Goal: Information Seeking & Learning: Find specific fact

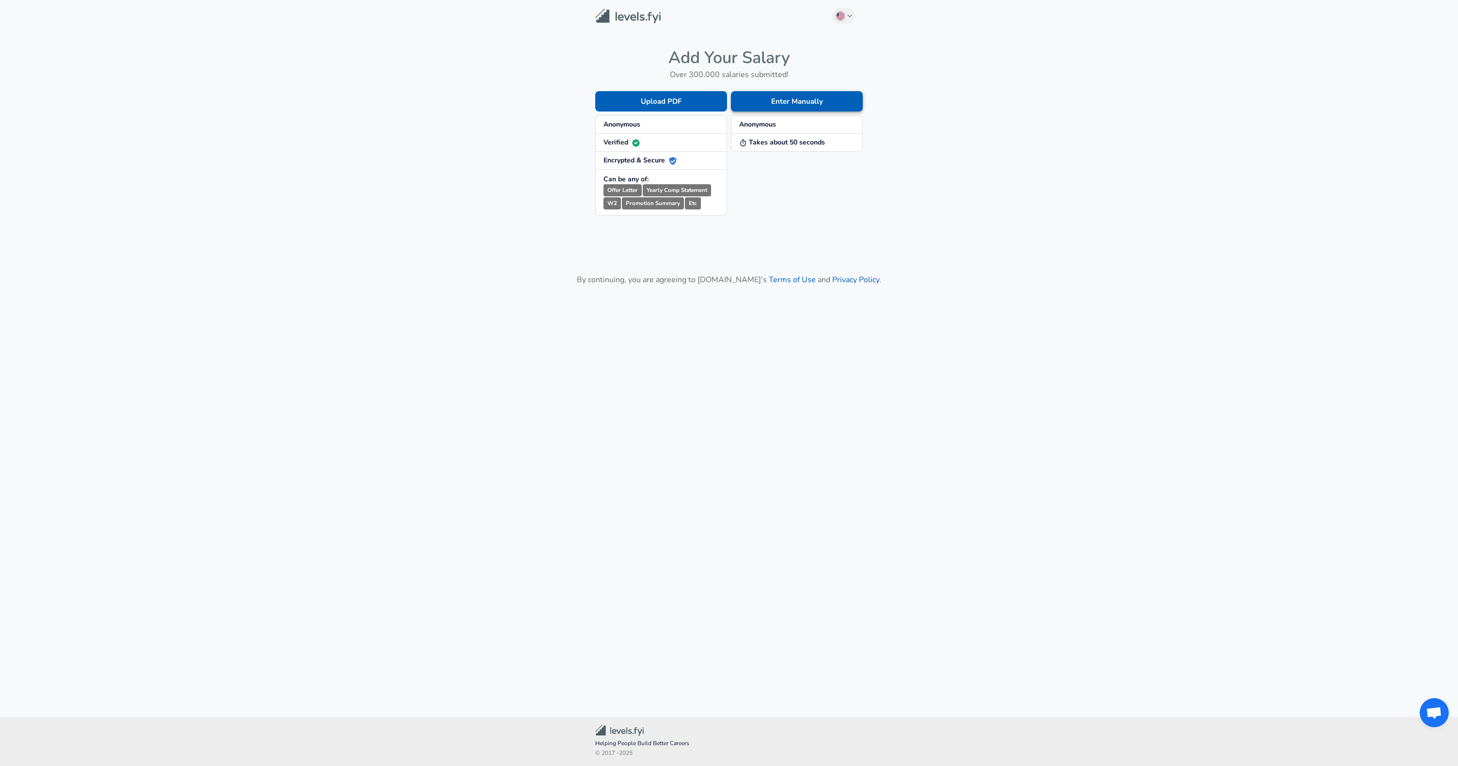
click at [801, 103] on button "Enter Manually" at bounding box center [797, 101] width 132 height 20
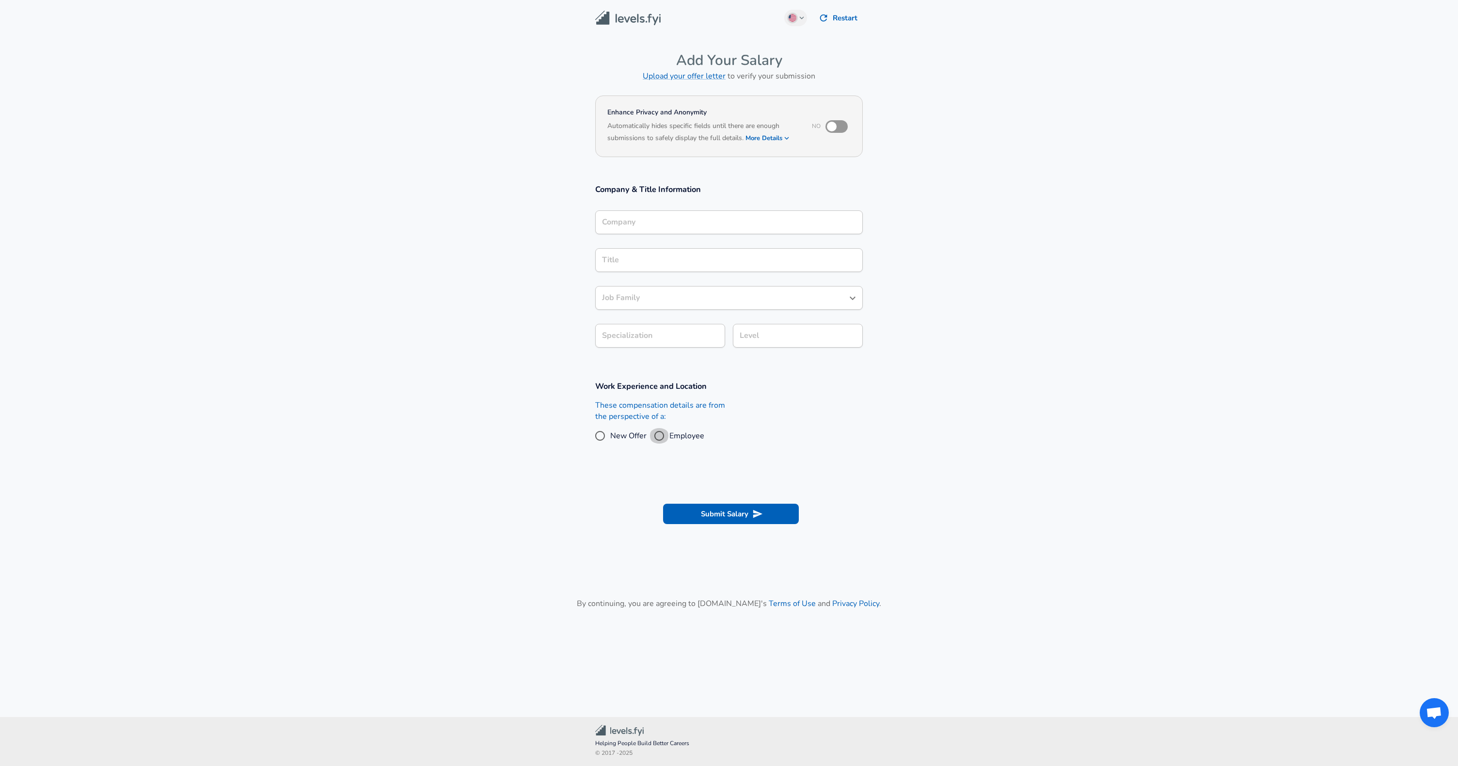
click at [662, 436] on input "Employee" at bounding box center [659, 436] width 20 height 16
radio input "true"
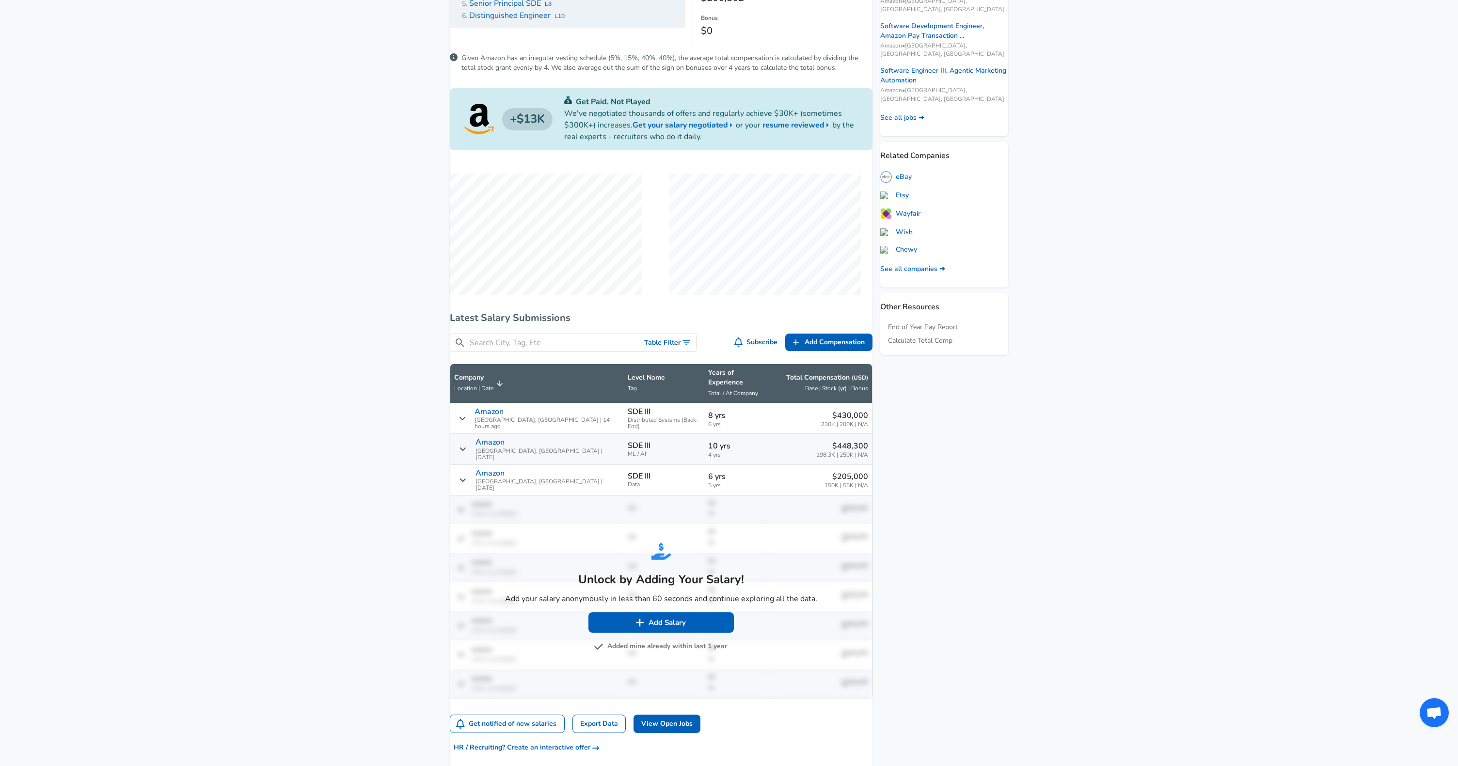
scroll to position [333, 0]
click at [612, 647] on button "Added mine already within last 1 year" at bounding box center [661, 645] width 131 height 12
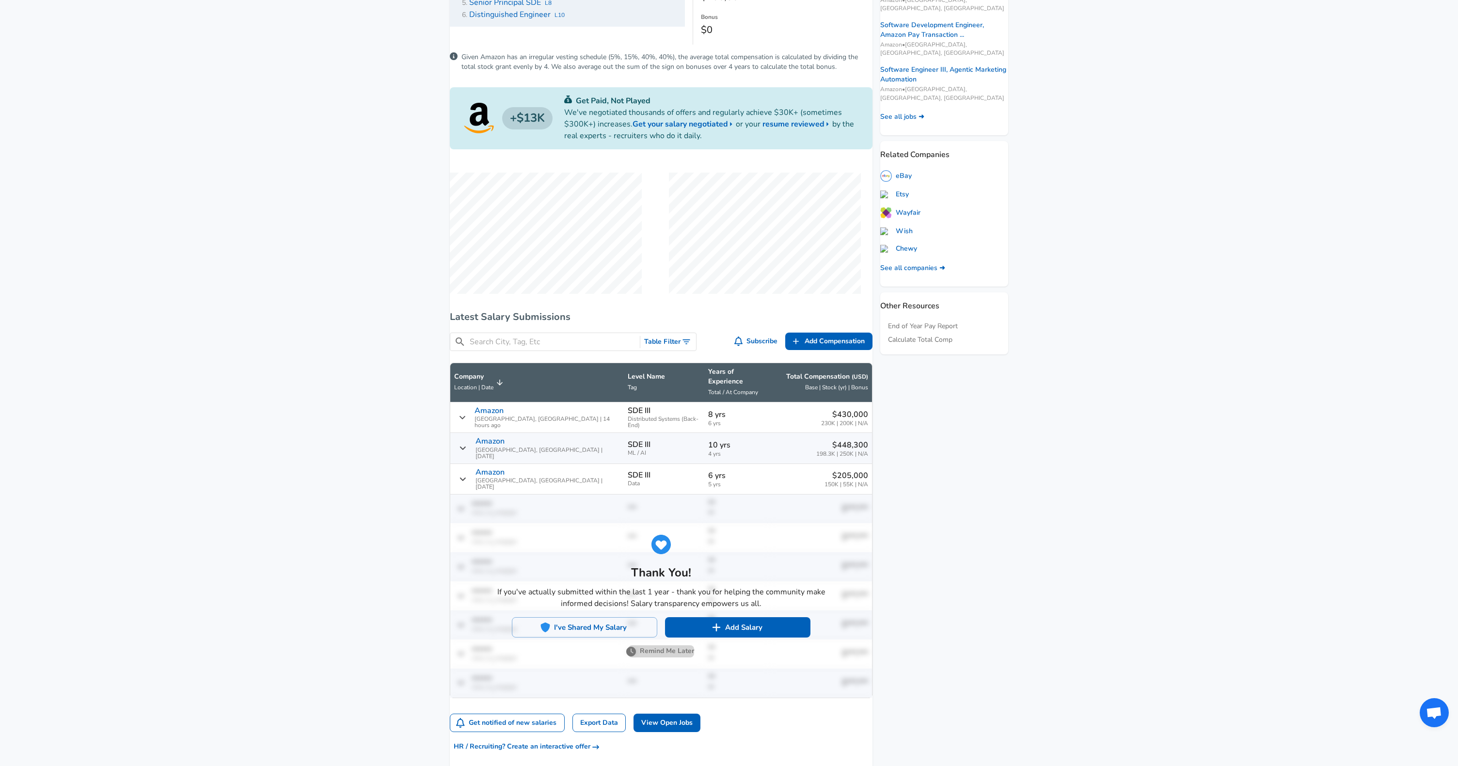
click at [644, 649] on button "Remind Me Later" at bounding box center [661, 651] width 66 height 12
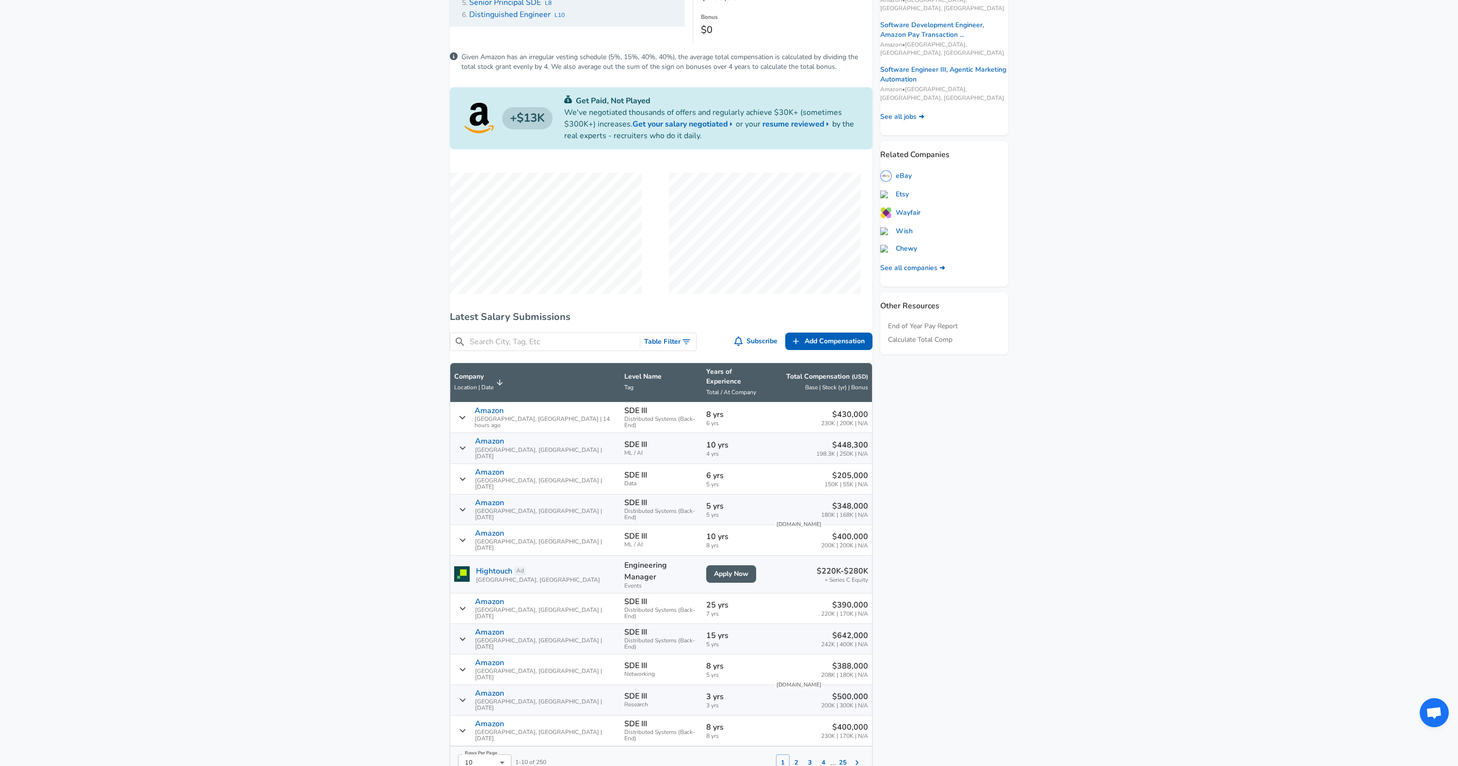
click at [520, 348] on input "Search City, Tag, Etc" at bounding box center [553, 342] width 166 height 12
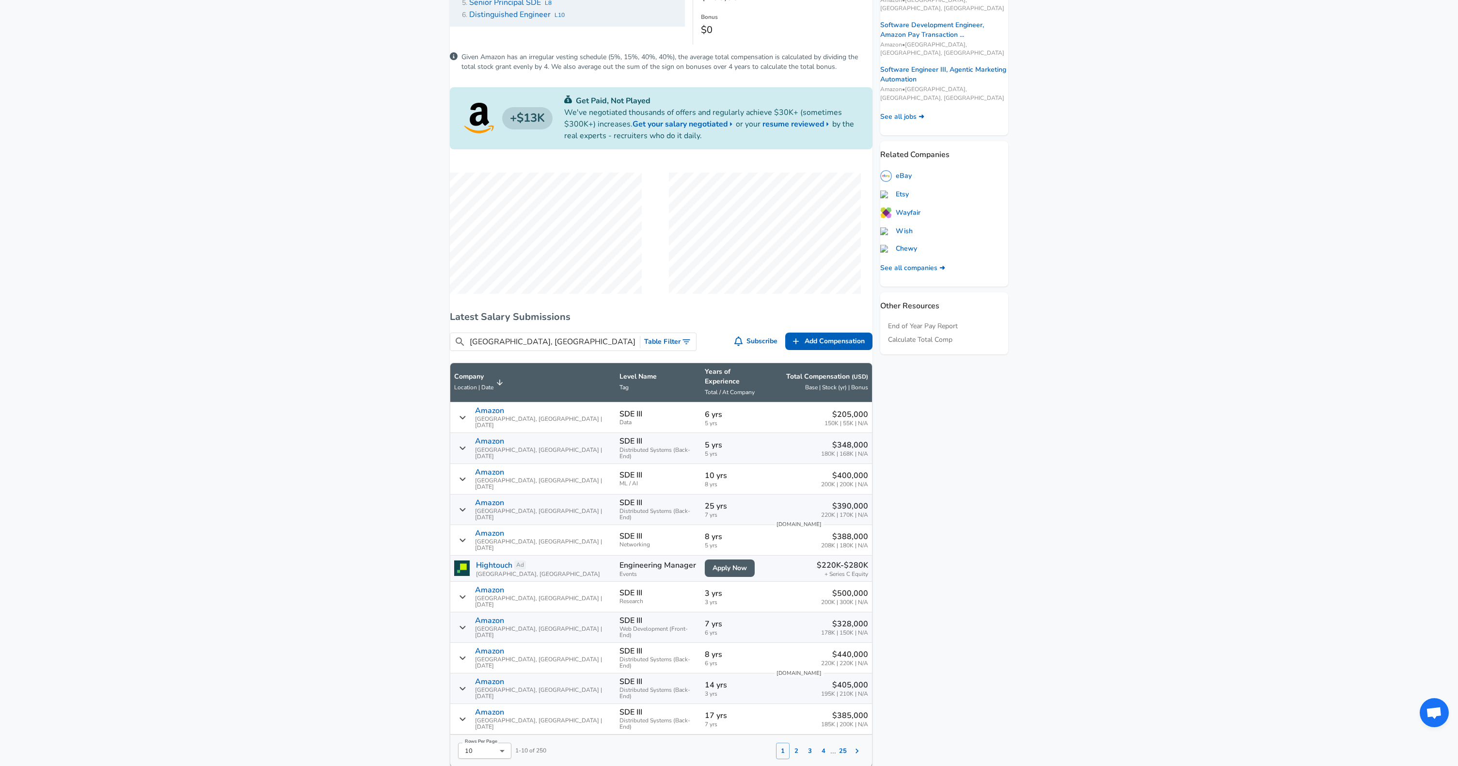
type input "[GEOGRAPHIC_DATA], [GEOGRAPHIC_DATA]"
click at [668, 351] on button "Table Filter" at bounding box center [668, 342] width 56 height 18
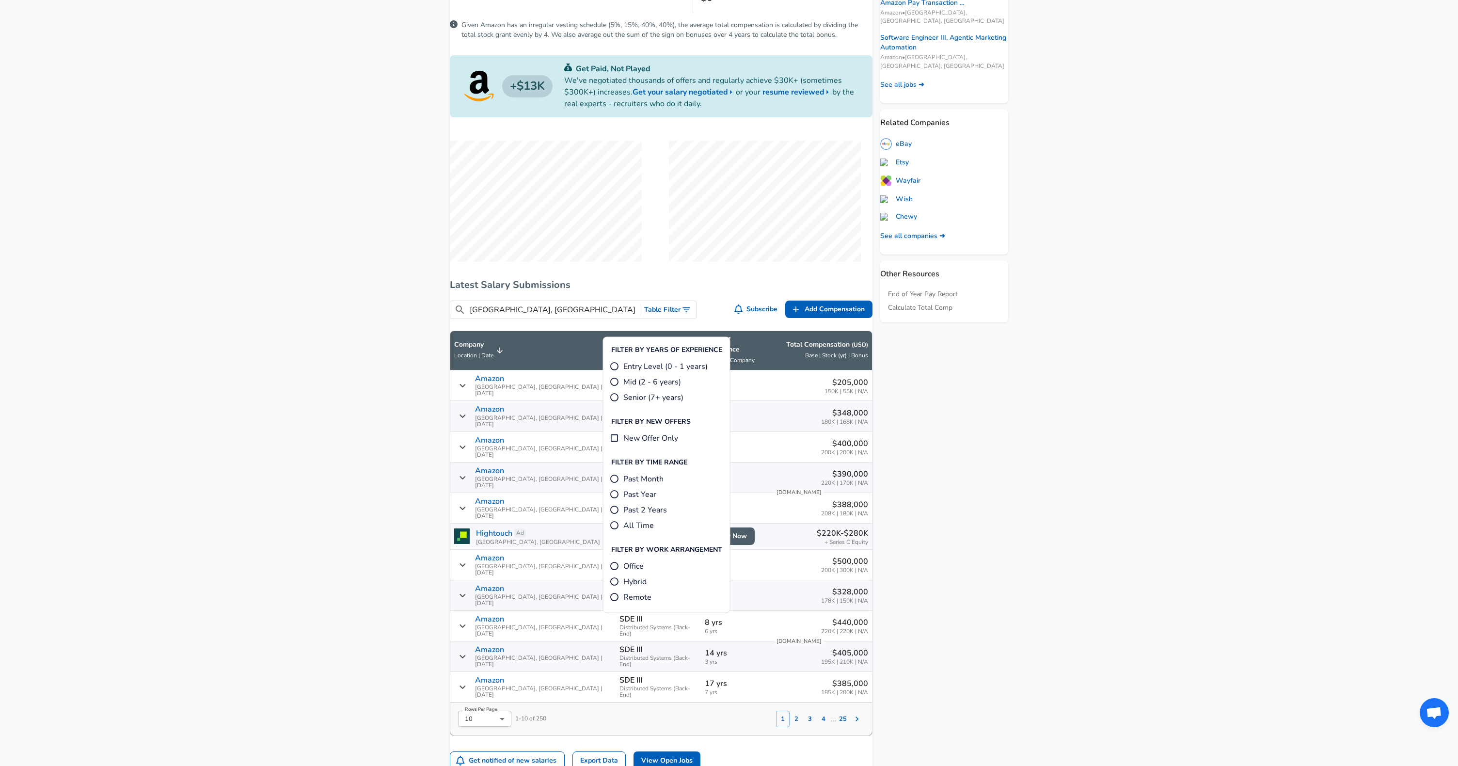
scroll to position [367, 0]
click at [611, 311] on div "​ [GEOGRAPHIC_DATA], wa Table Filter Subscribe Add Add Comp Add Compensation" at bounding box center [657, 306] width 430 height 31
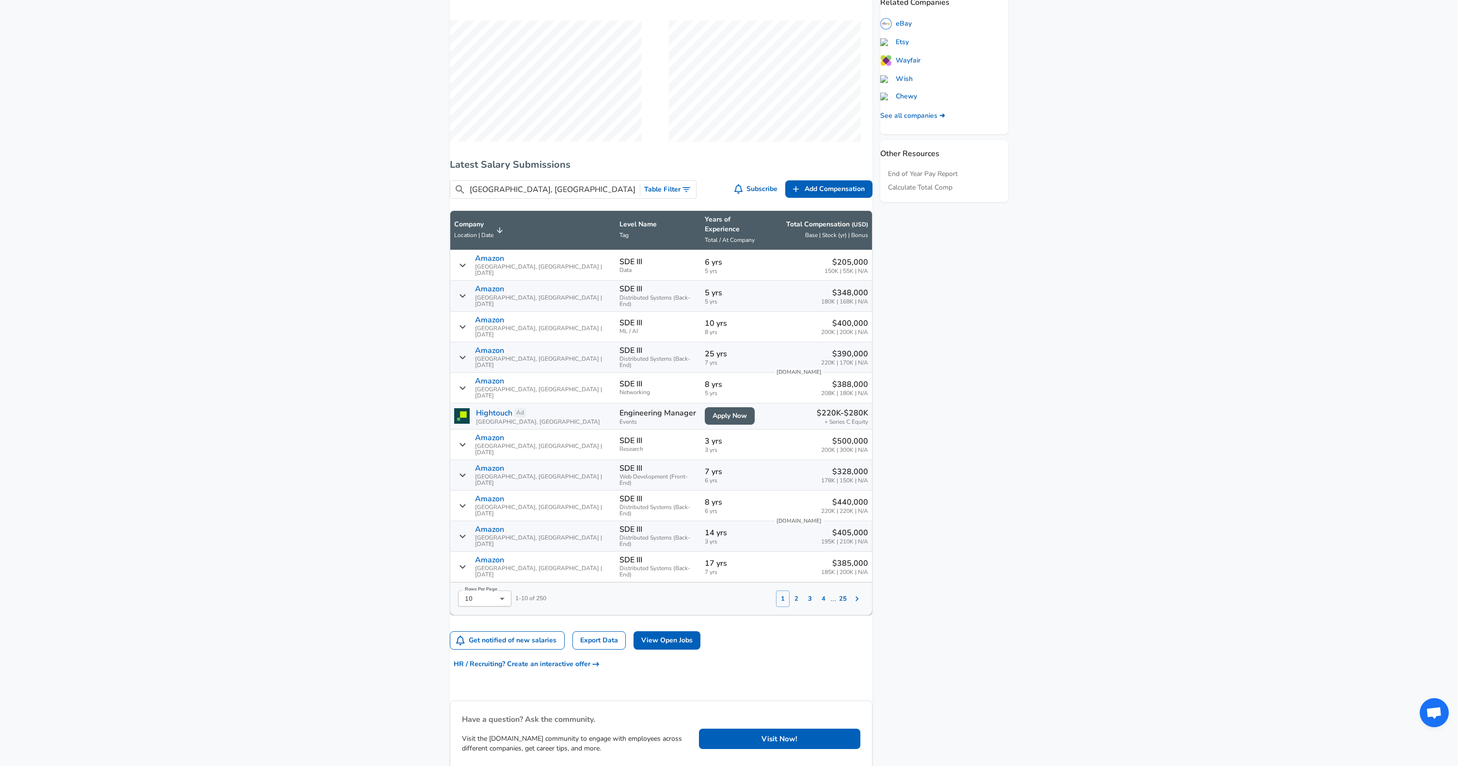
scroll to position [487, 0]
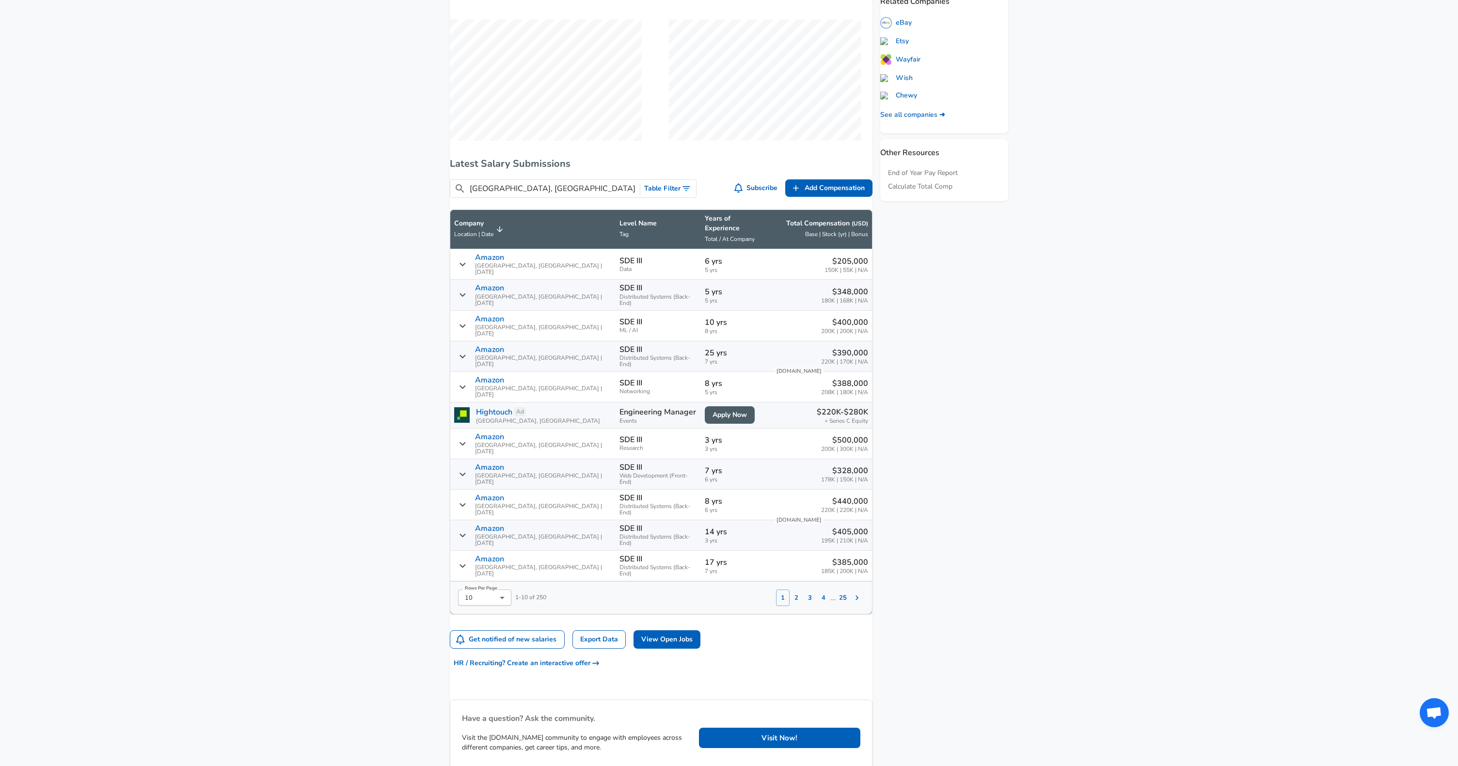
click at [504, 604] on li "50" at bounding box center [496, 609] width 53 height 15
type input "50"
